Goal: Register for event/course

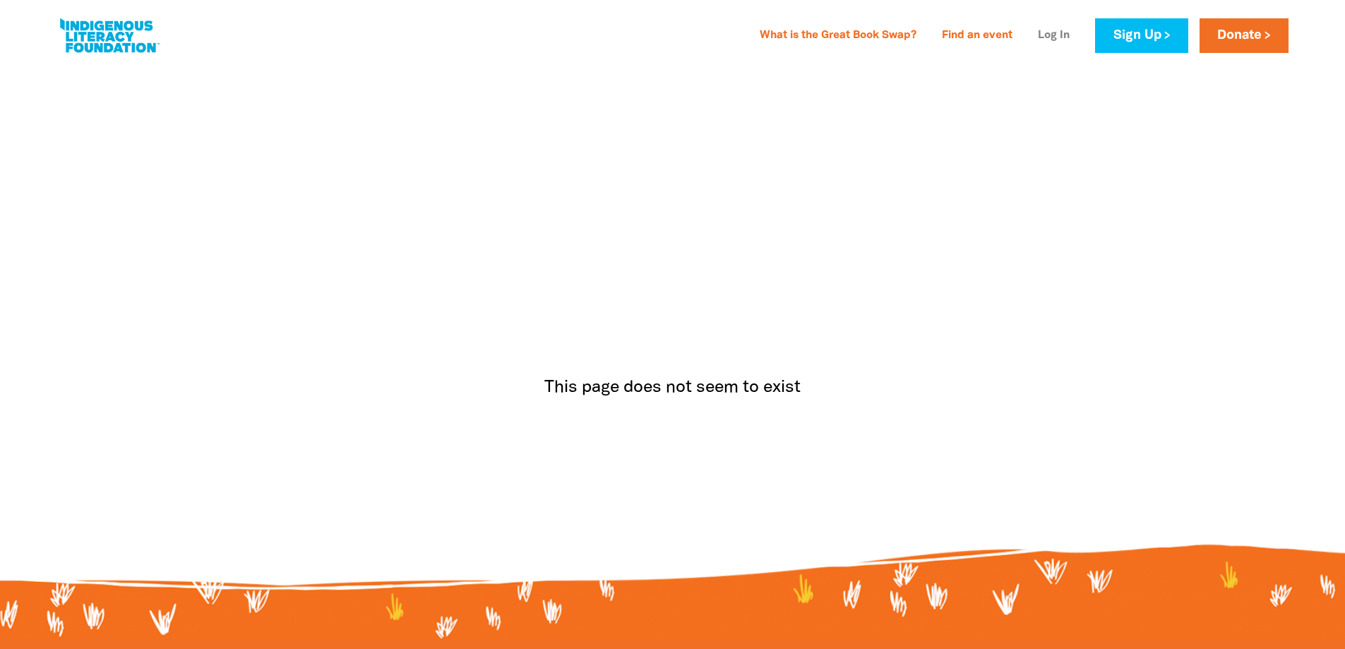
click at [1052, 36] on link "Log In" at bounding box center [1053, 36] width 49 height 23
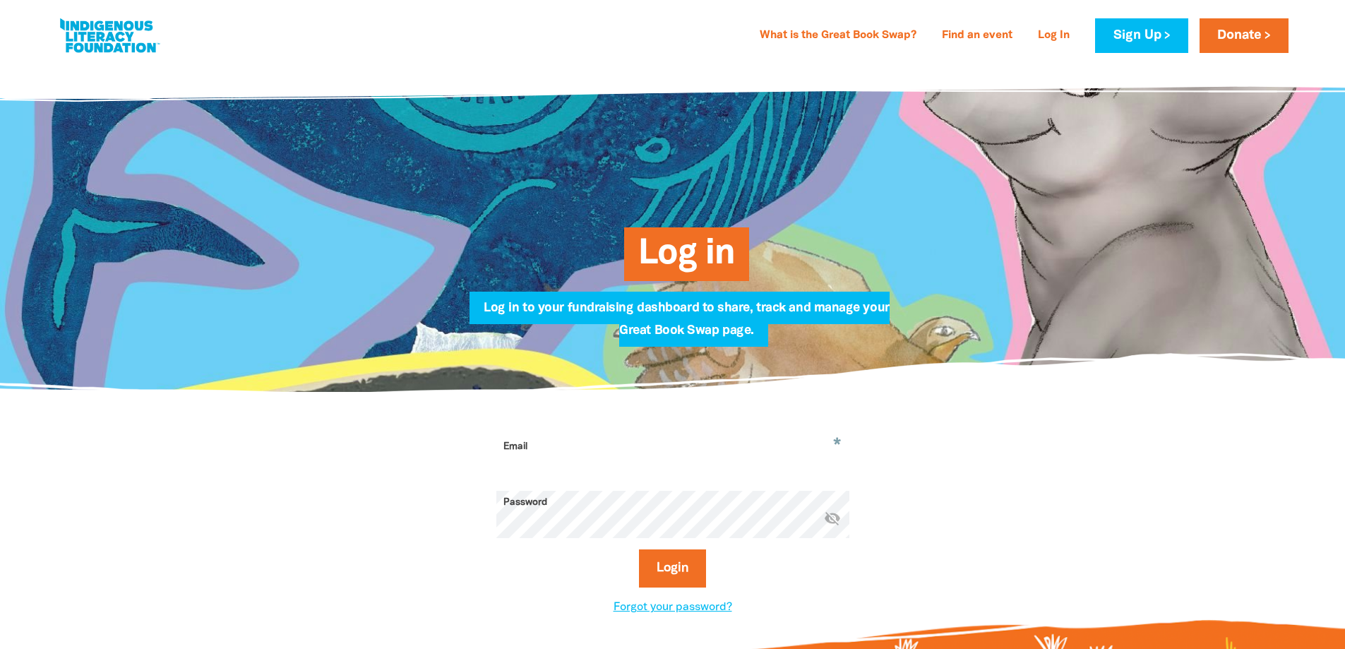
type input "[EMAIL_ADDRESS][DOMAIN_NAME]"
click at [661, 567] on button "Login" at bounding box center [672, 568] width 67 height 38
select select "primary-school"
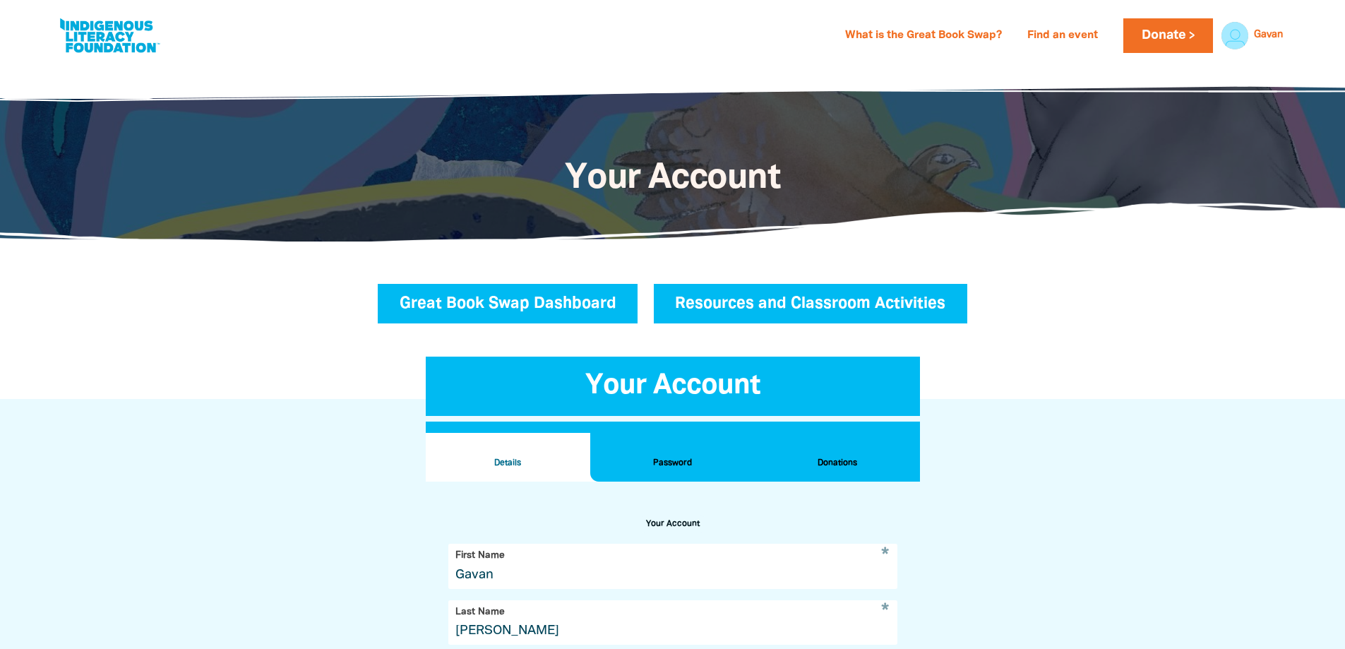
click at [427, 300] on link "Great Book Swap Dashboard" at bounding box center [508, 304] width 260 height 40
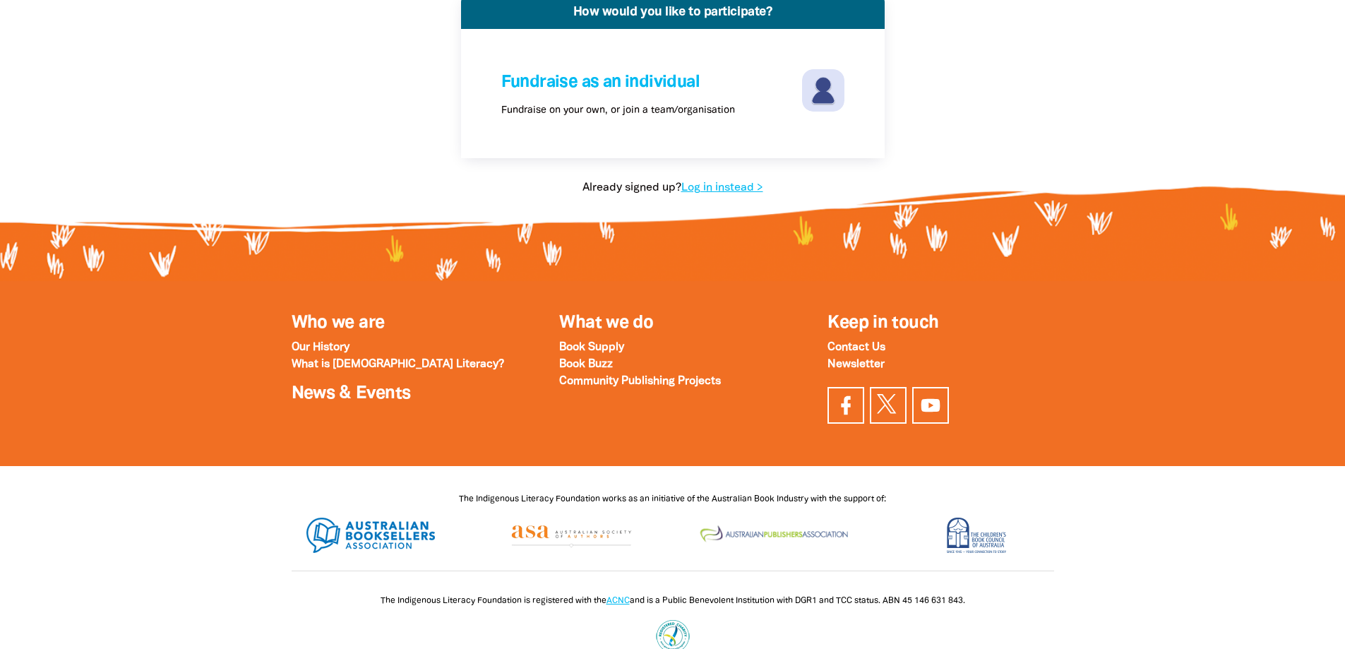
scroll to position [353, 0]
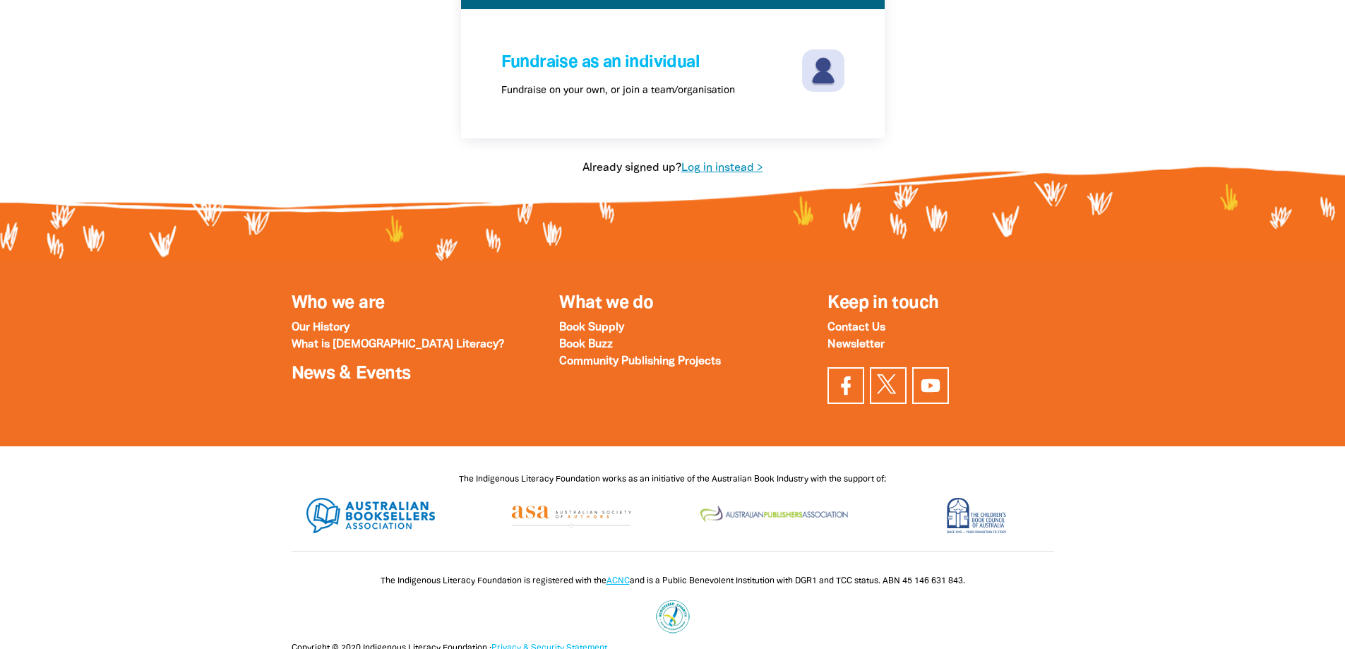
click at [727, 169] on link "Log in instead >" at bounding box center [722, 168] width 82 height 10
select select "primary-school"
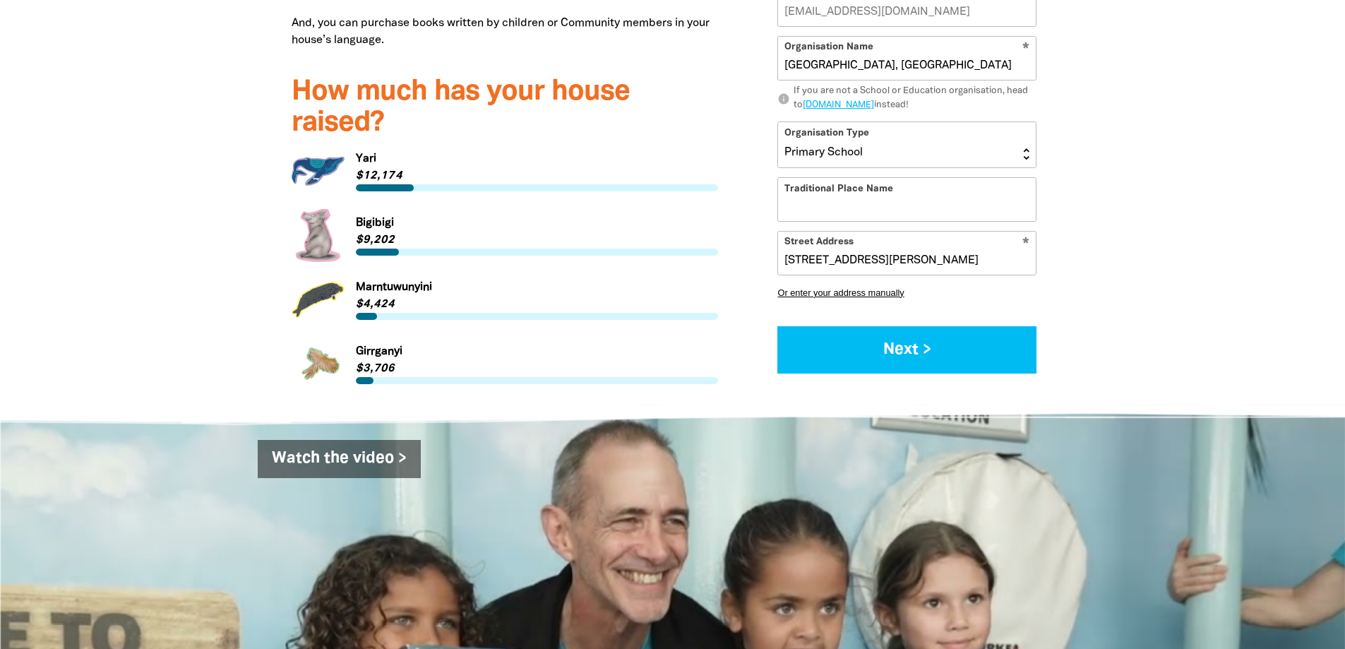
scroll to position [2047, 0]
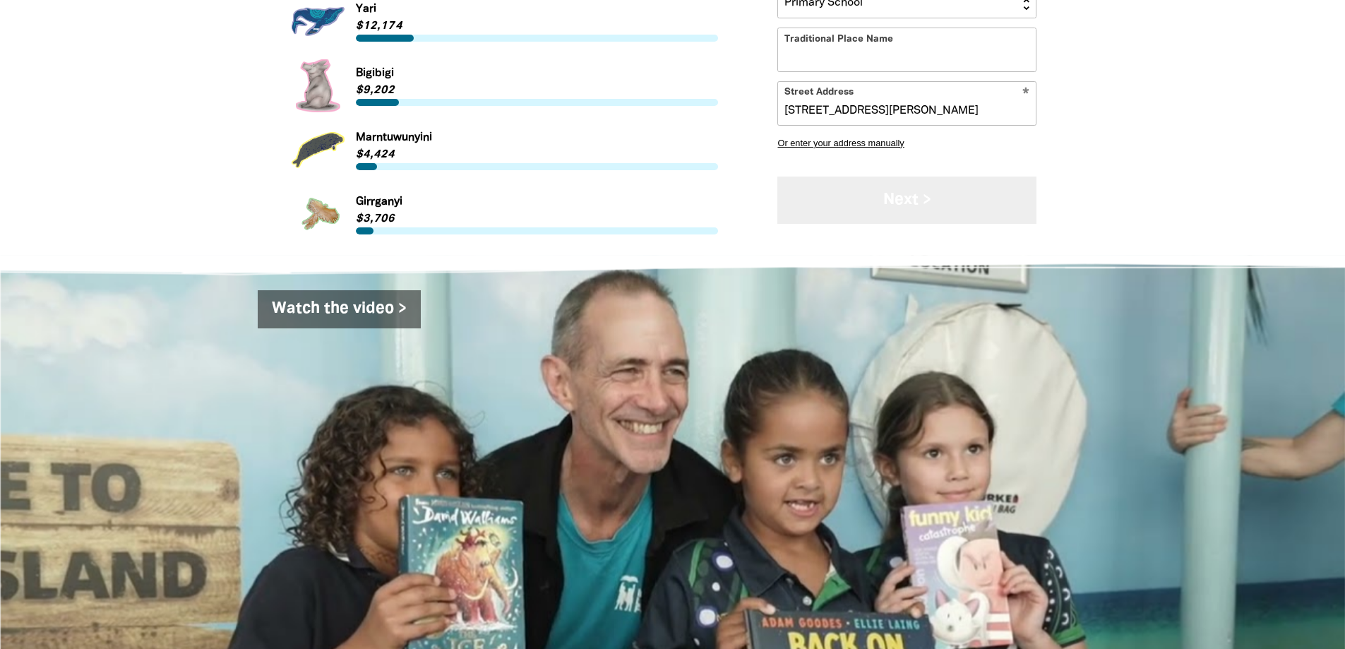
click at [913, 188] on button "Next >" at bounding box center [906, 199] width 259 height 47
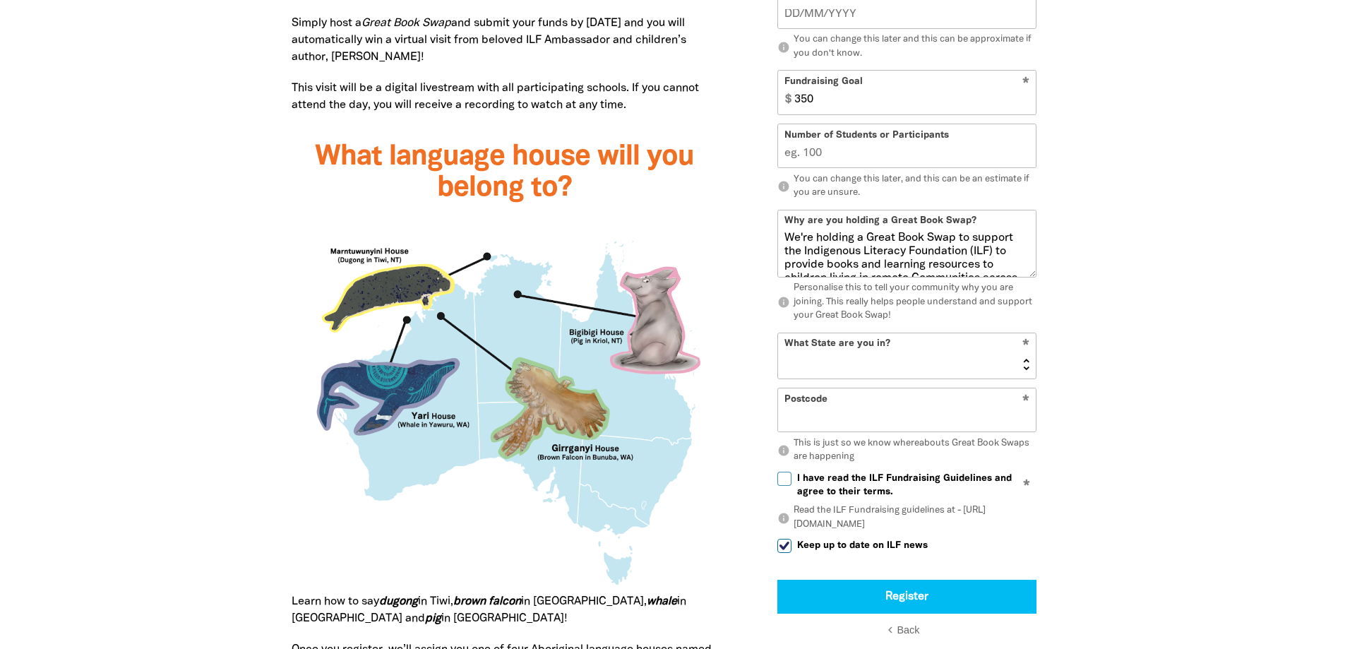
scroll to position [1165, 0]
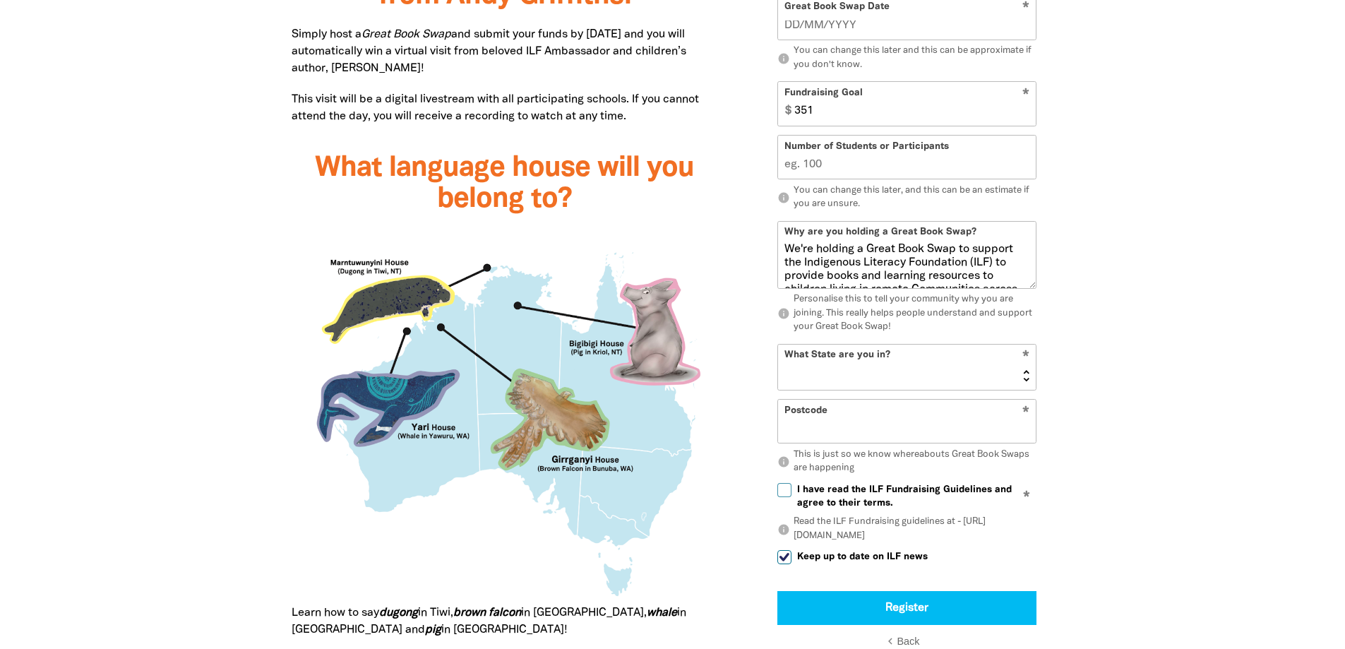
click at [1023, 107] on input "351" at bounding box center [912, 104] width 248 height 43
click at [1023, 107] on input "352" at bounding box center [912, 104] width 248 height 43
click at [1024, 107] on input "353" at bounding box center [912, 104] width 248 height 43
click at [1024, 107] on input "354" at bounding box center [912, 104] width 248 height 43
click at [884, 116] on input "354" at bounding box center [912, 104] width 248 height 43
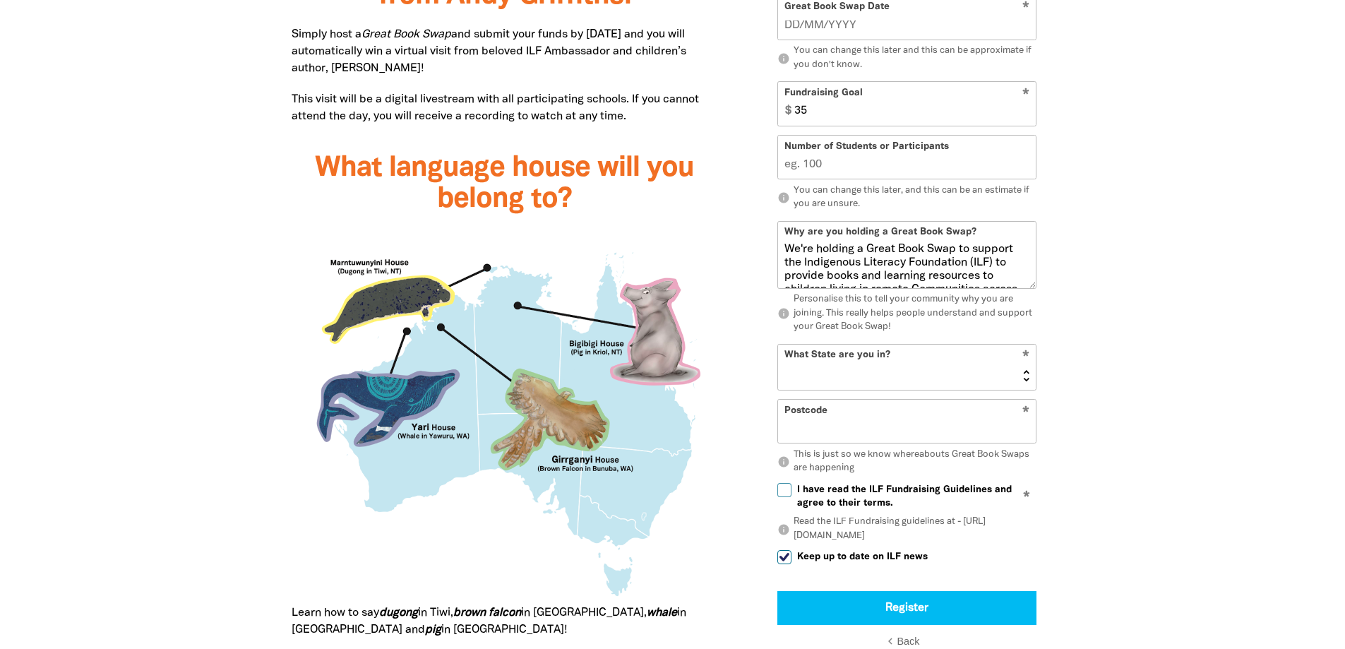
type input "3"
type input "450"
click at [809, 161] on input "Number of Students or Participants" at bounding box center [907, 157] width 258 height 43
type input "400"
click at [859, 371] on select "[GEOGRAPHIC_DATA] [GEOGRAPHIC_DATA] QLD [GEOGRAPHIC_DATA] [GEOGRAPHIC_DATA] SA …" at bounding box center [907, 366] width 258 height 45
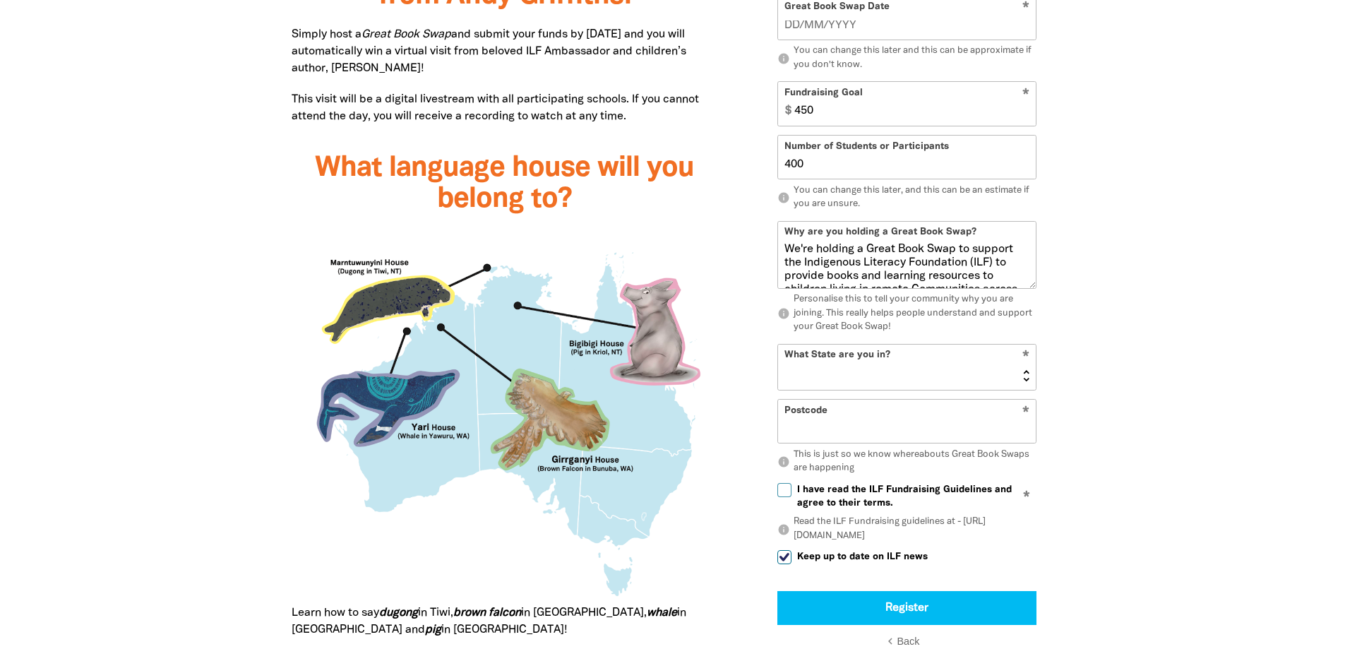
select select "VIC"
click at [778, 344] on select "[GEOGRAPHIC_DATA] [GEOGRAPHIC_DATA] QLD [GEOGRAPHIC_DATA] [GEOGRAPHIC_DATA] SA …" at bounding box center [907, 366] width 258 height 45
click at [830, 422] on input "Postcode" at bounding box center [907, 421] width 258 height 43
type input "3059"
click at [783, 491] on input "I have read the ILF Fundraising Guidelines and agree to their terms." at bounding box center [784, 490] width 14 height 14
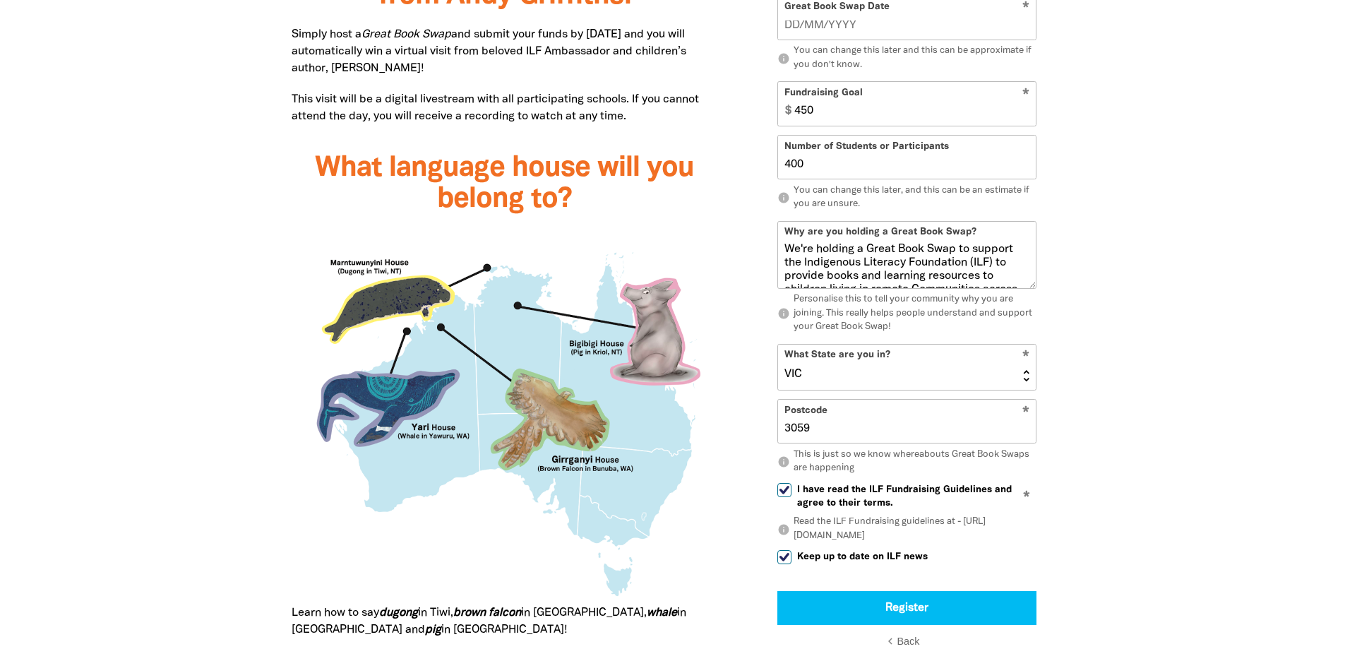
checkbox input "true"
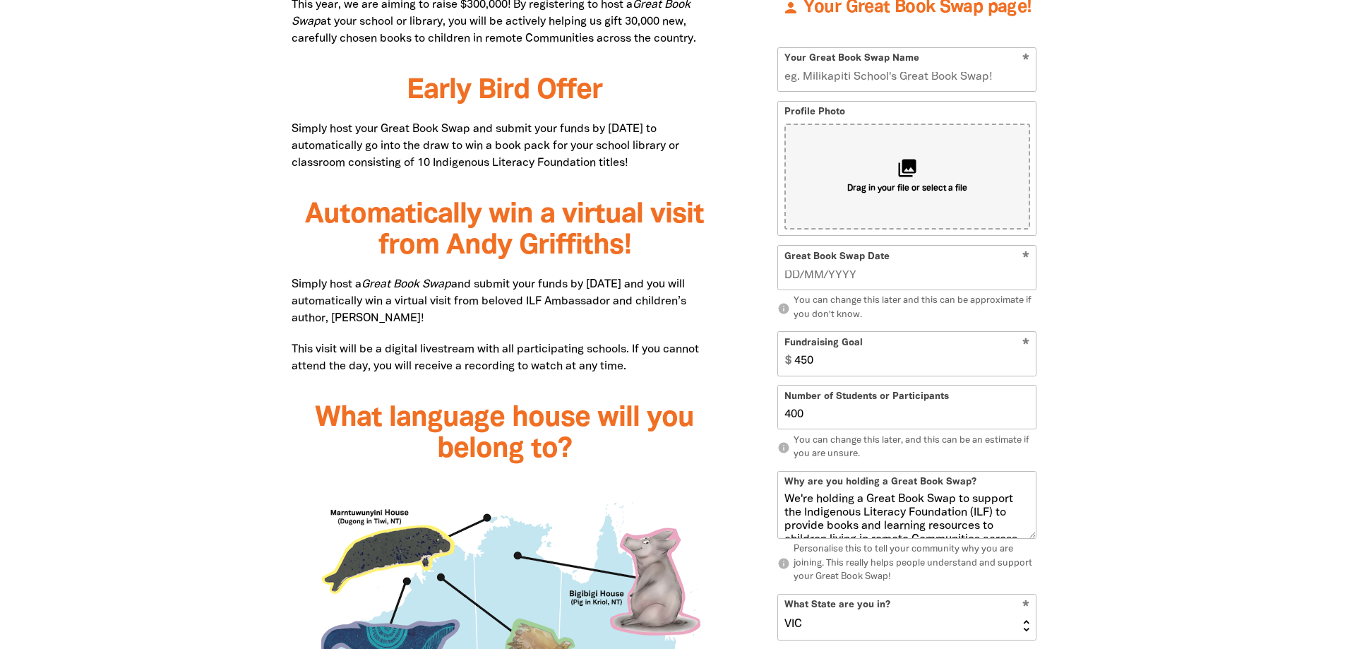
scroll to position [883, 0]
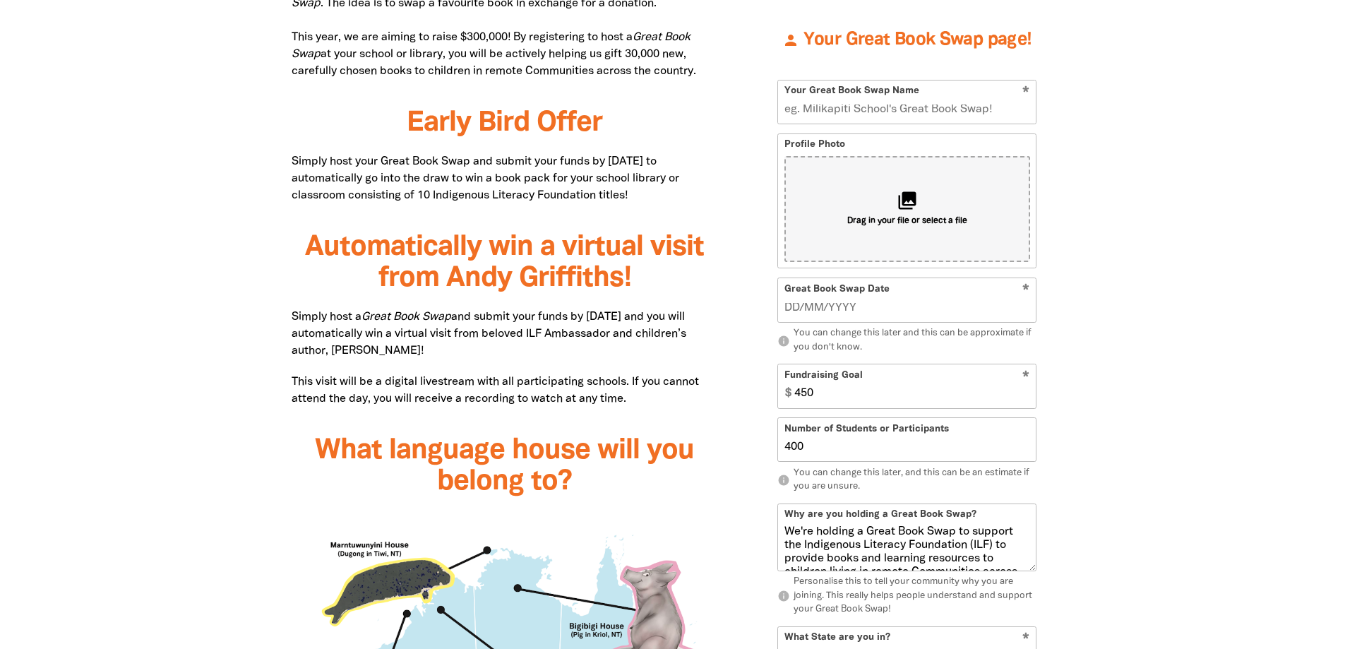
click at [829, 113] on input "Your Great Book Swap Name" at bounding box center [907, 101] width 258 height 43
type input "[GEOGRAPHIC_DATA] - [GEOGRAPHIC_DATA] Great Book Swap"
click at [807, 313] on input "__/__/____" at bounding box center [907, 308] width 246 height 16
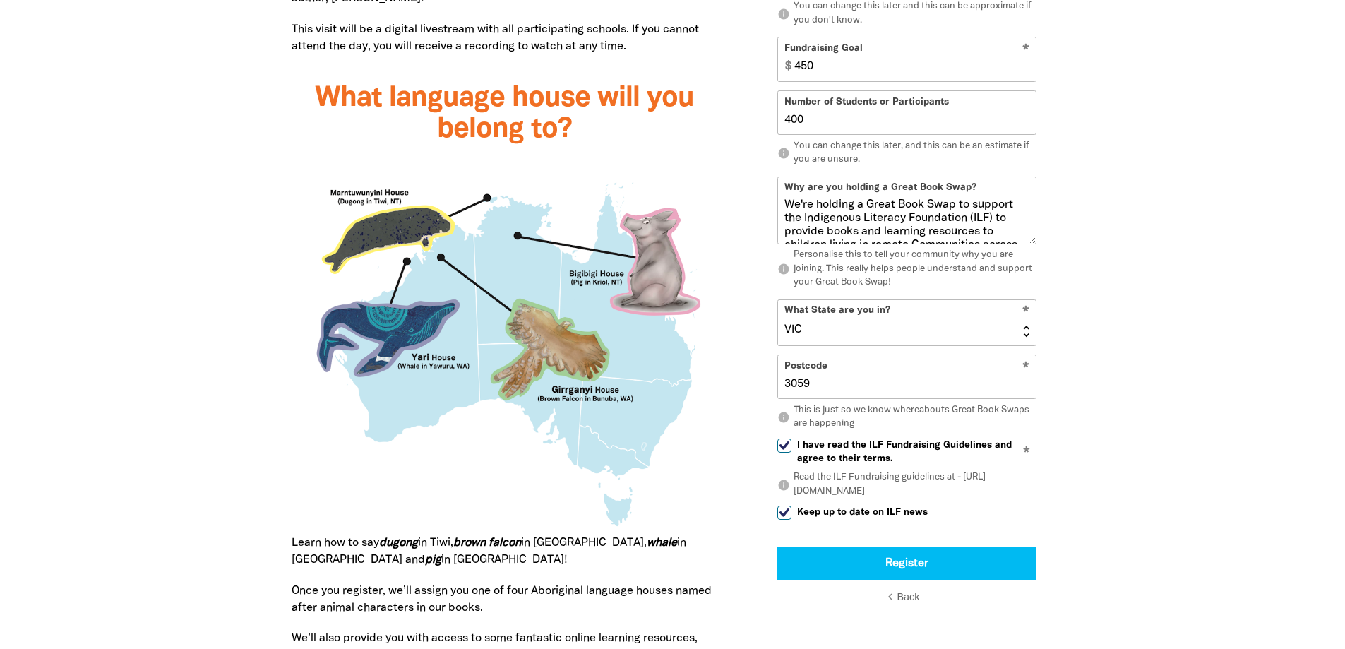
scroll to position [1236, 0]
type input "[DATE]"
click at [819, 390] on input "3059" at bounding box center [907, 377] width 258 height 43
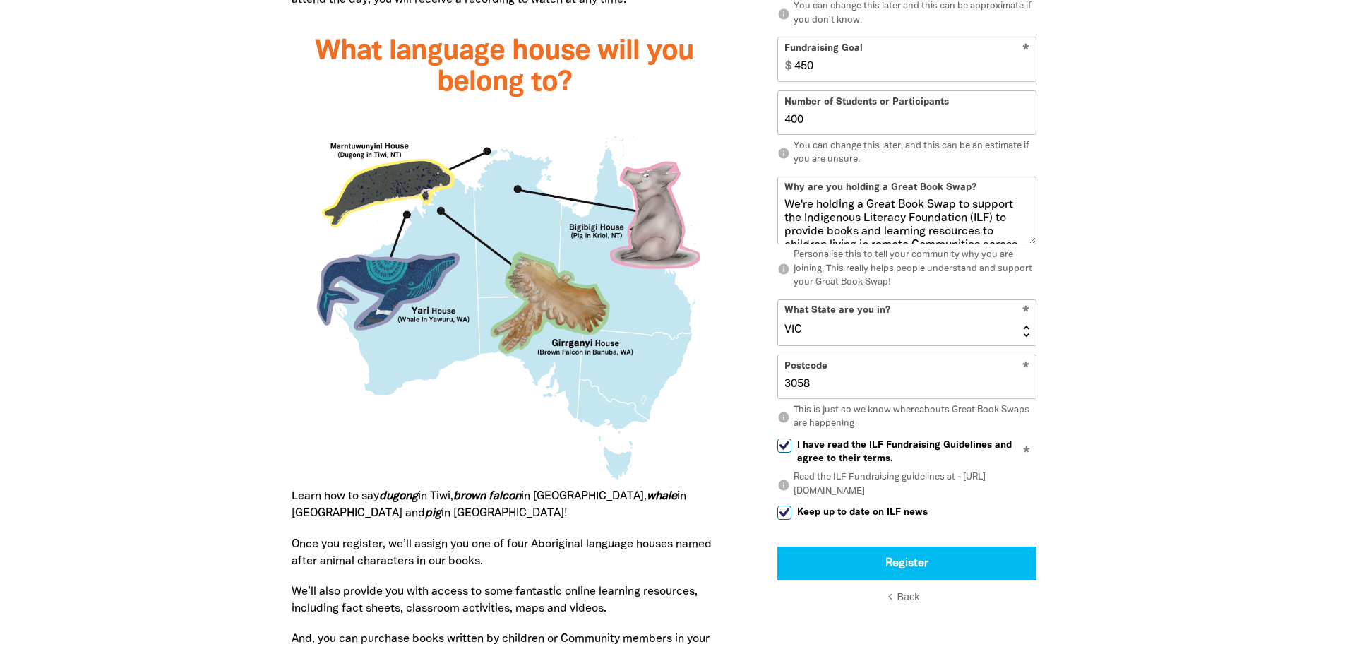
scroll to position [1377, 0]
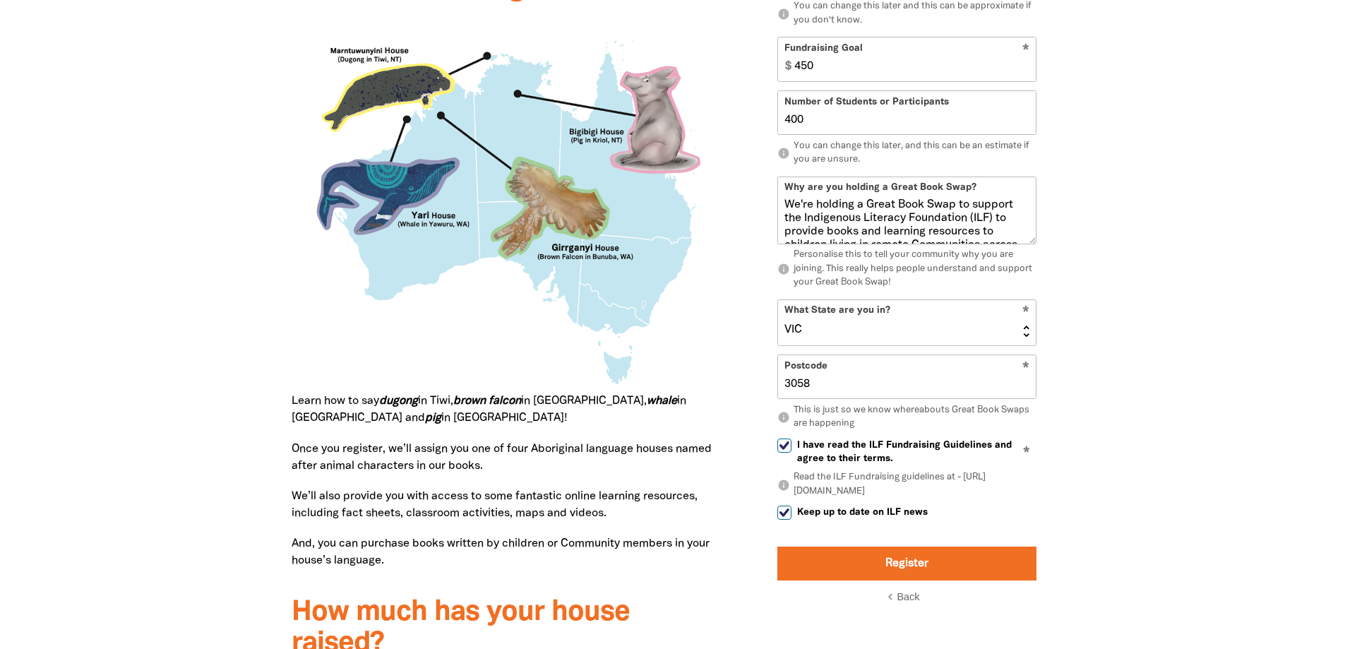
type input "3058"
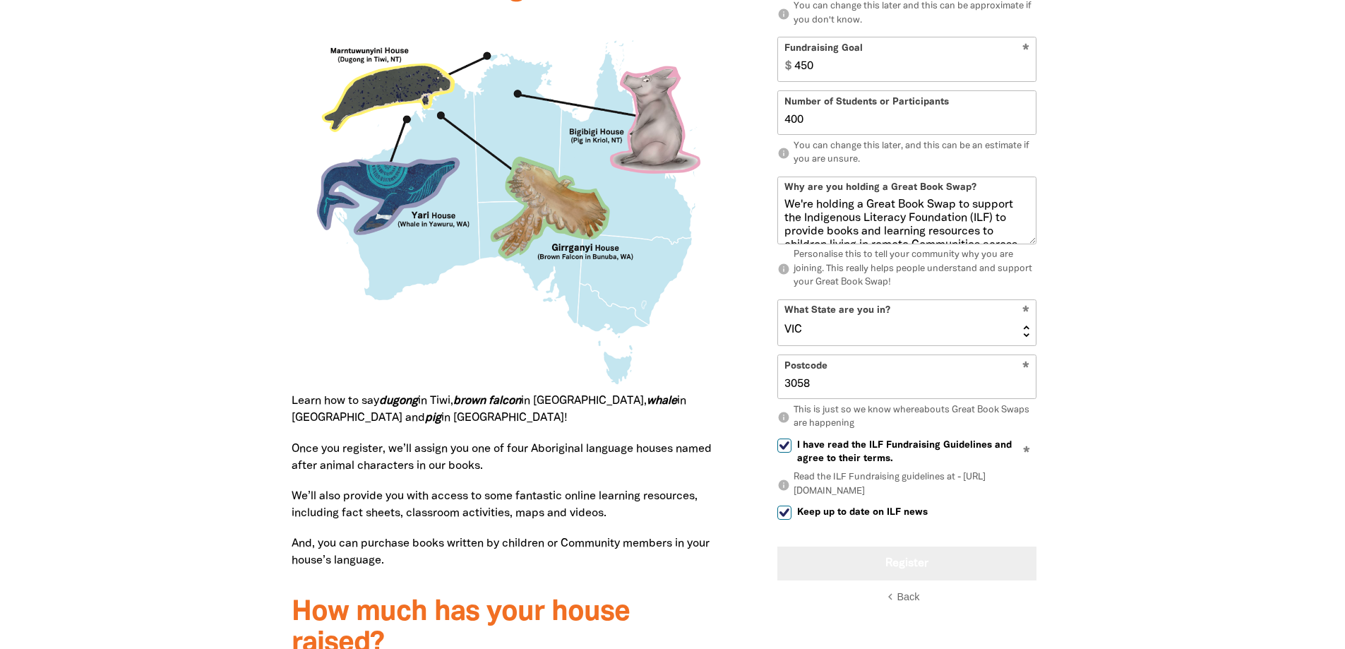
click at [898, 574] on button "Register" at bounding box center [906, 563] width 259 height 34
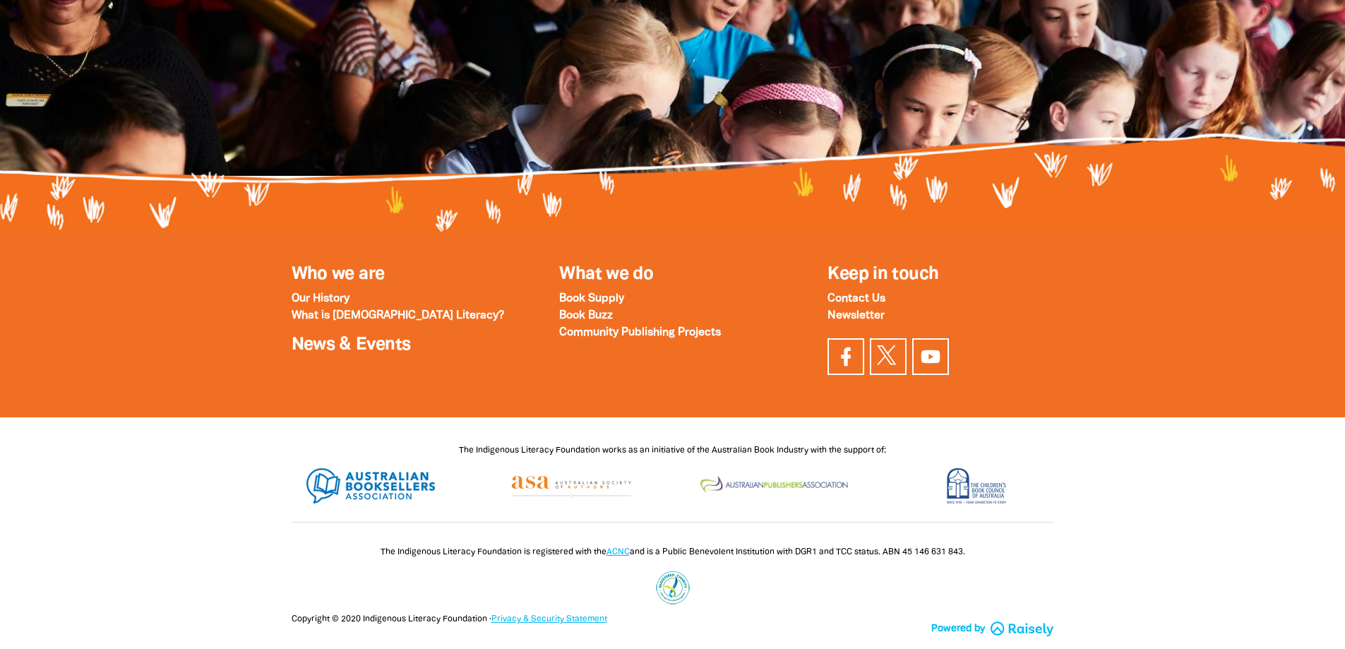
scroll to position [1585, 0]
